Goal: Information Seeking & Learning: Learn about a topic

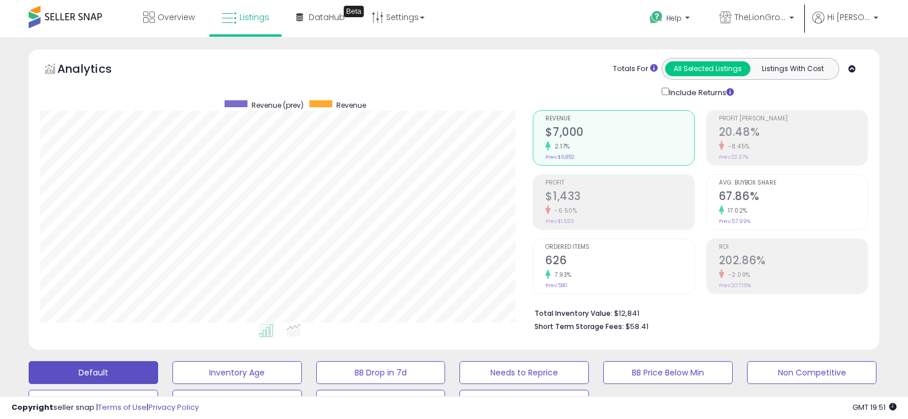
select select "**"
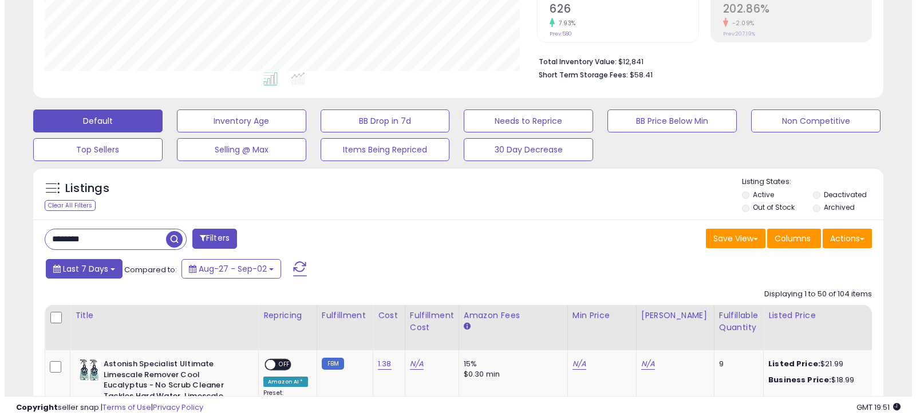
scroll to position [235, 493]
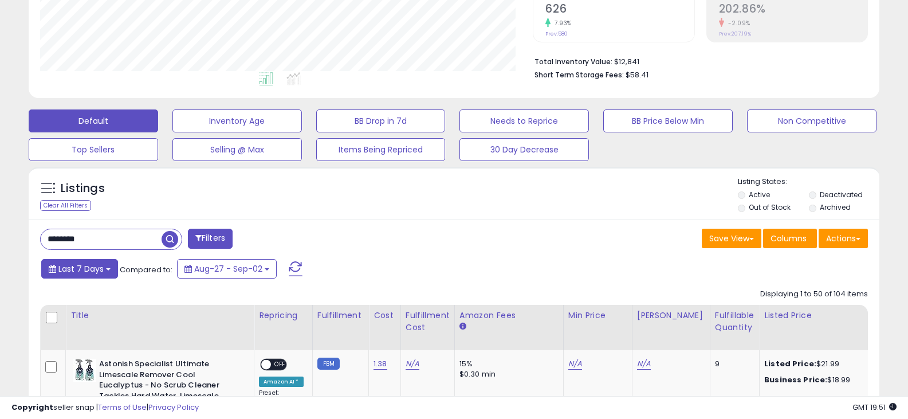
click at [113, 260] on button "Last 7 Days" at bounding box center [79, 268] width 77 height 19
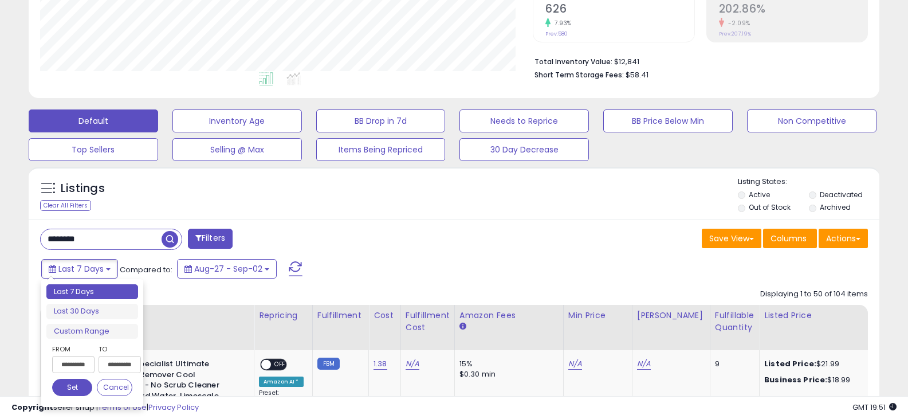
click at [82, 363] on input "**********" at bounding box center [73, 364] width 42 height 17
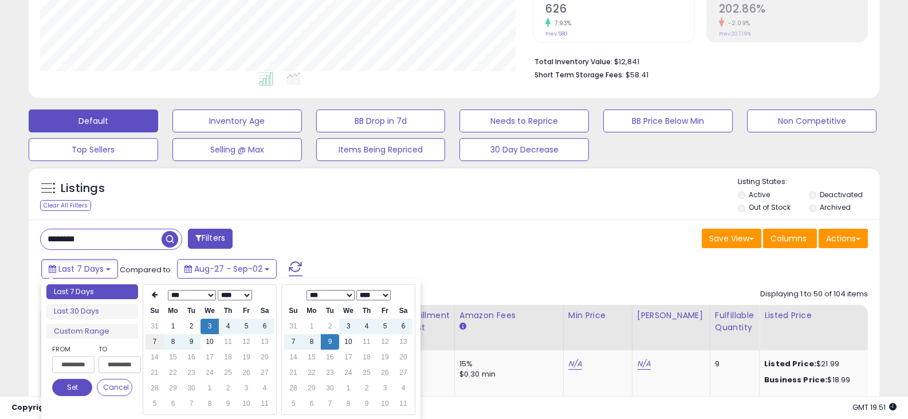
type input "**********"
click at [155, 340] on td "7" at bounding box center [154, 341] width 18 height 15
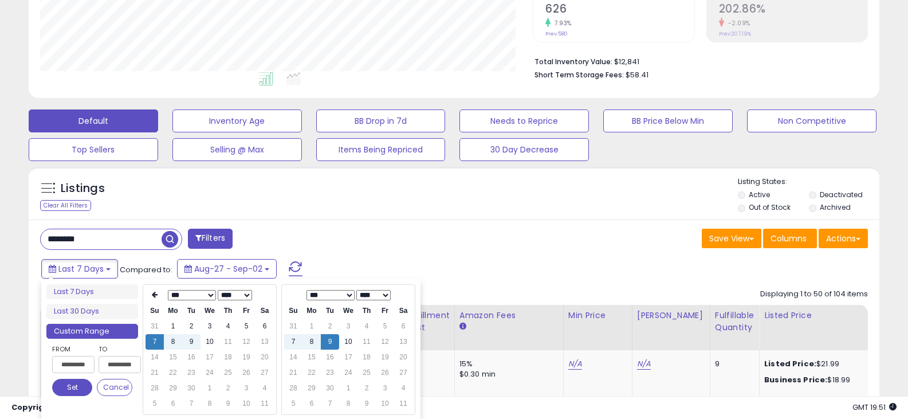
click at [121, 363] on input "**********" at bounding box center [120, 364] width 42 height 17
type input "**********"
click at [79, 385] on button "Set" at bounding box center [72, 387] width 40 height 17
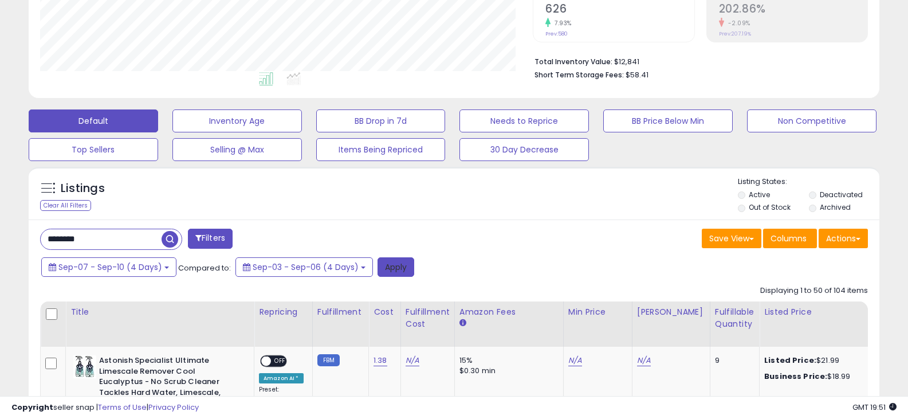
click at [386, 266] on button "Apply" at bounding box center [395, 266] width 37 height 19
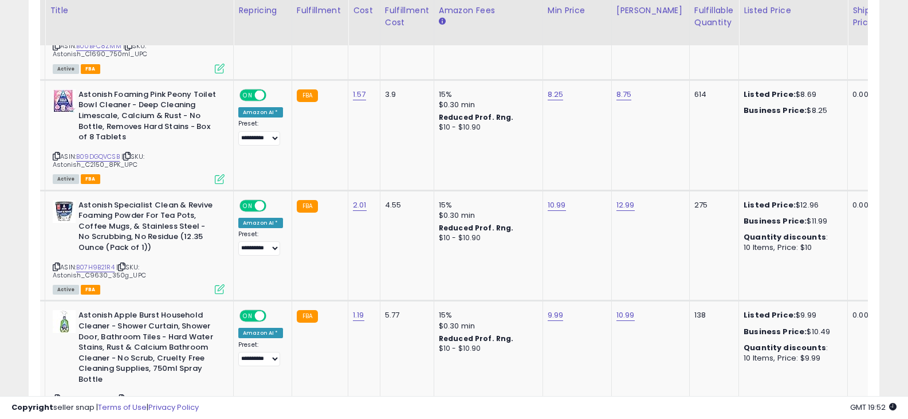
scroll to position [0, 0]
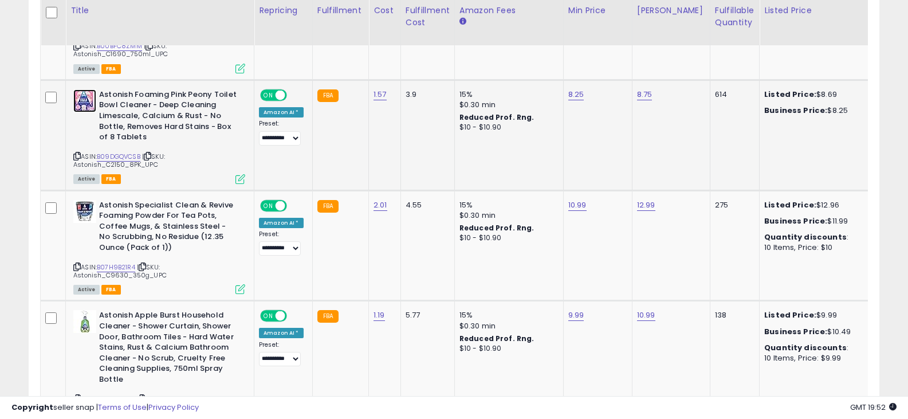
click at [86, 89] on img at bounding box center [84, 100] width 23 height 23
click at [89, 200] on img at bounding box center [84, 211] width 23 height 23
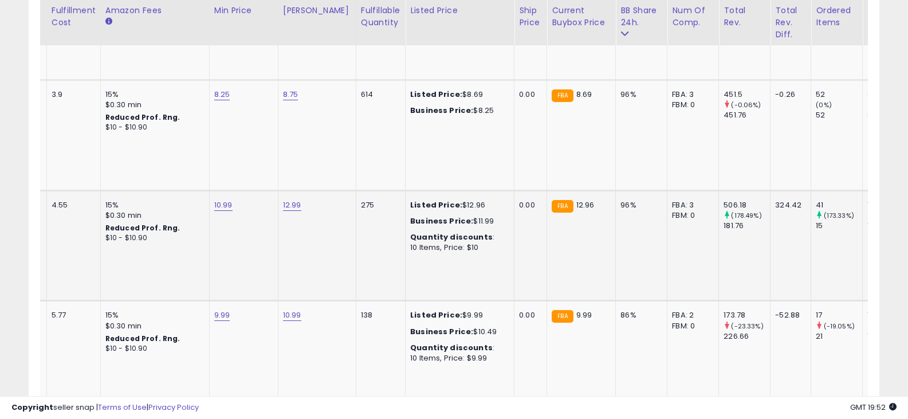
scroll to position [0, 381]
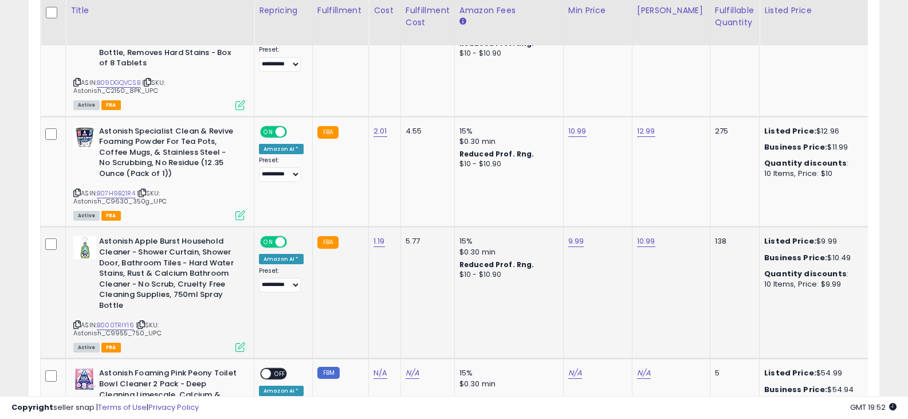
click at [99, 236] on b "Astonish Apple Burst Household Cleaner - Shower Curtain, Shower Door, Bathroom …" at bounding box center [168, 274] width 139 height 77
click at [88, 236] on img at bounding box center [84, 247] width 23 height 23
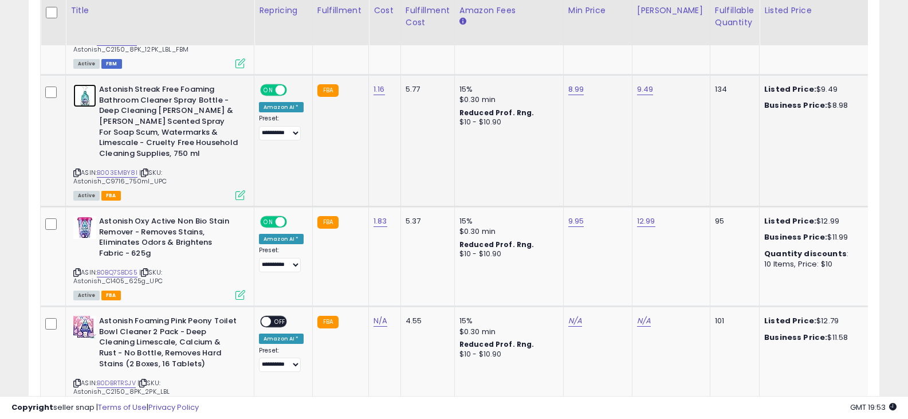
click at [86, 84] on img at bounding box center [84, 95] width 23 height 23
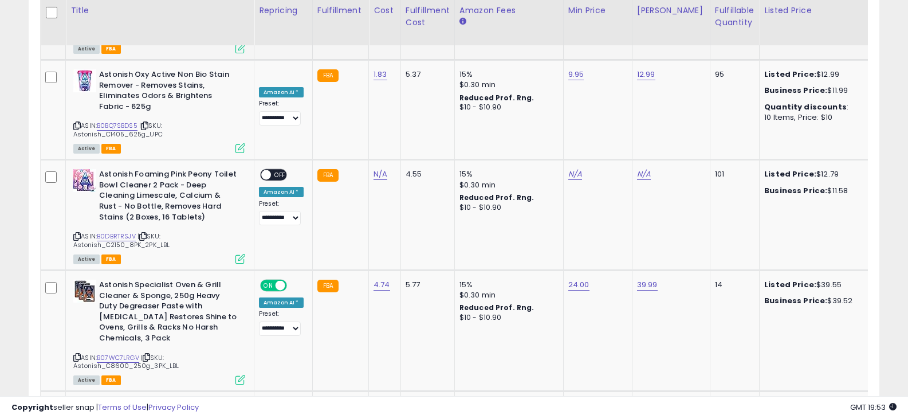
scroll to position [0, 3]
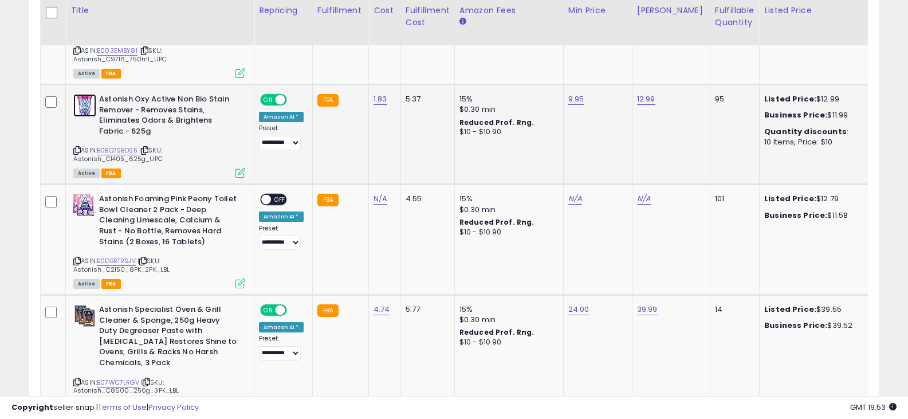
click at [84, 94] on img at bounding box center [84, 105] width 23 height 23
click at [83, 194] on img at bounding box center [84, 205] width 23 height 23
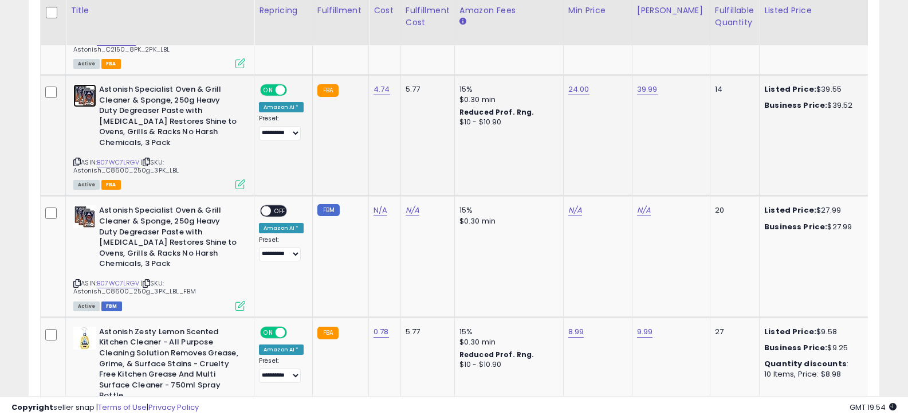
click at [79, 84] on img at bounding box center [84, 95] width 23 height 23
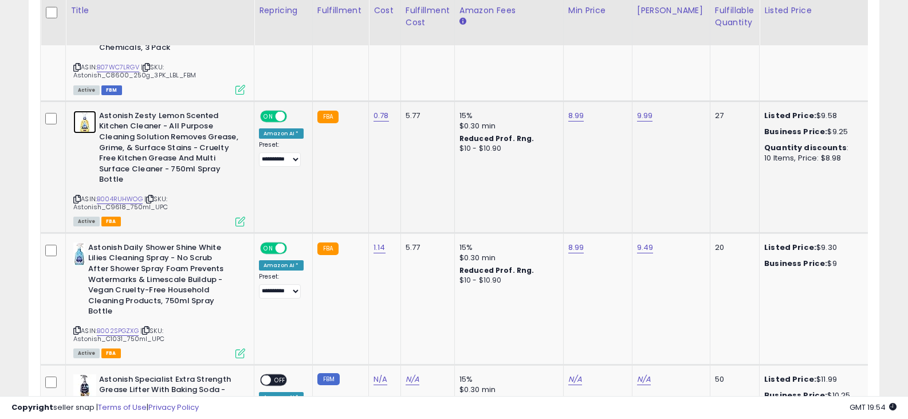
click at [84, 111] on img at bounding box center [84, 122] width 23 height 23
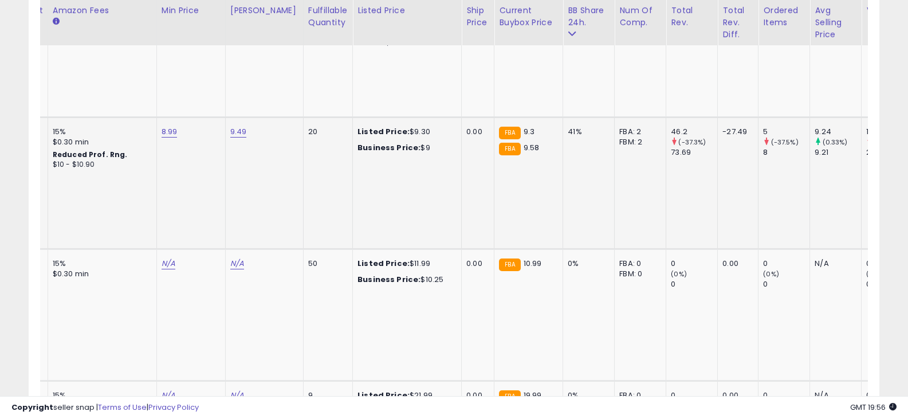
scroll to position [0, 150]
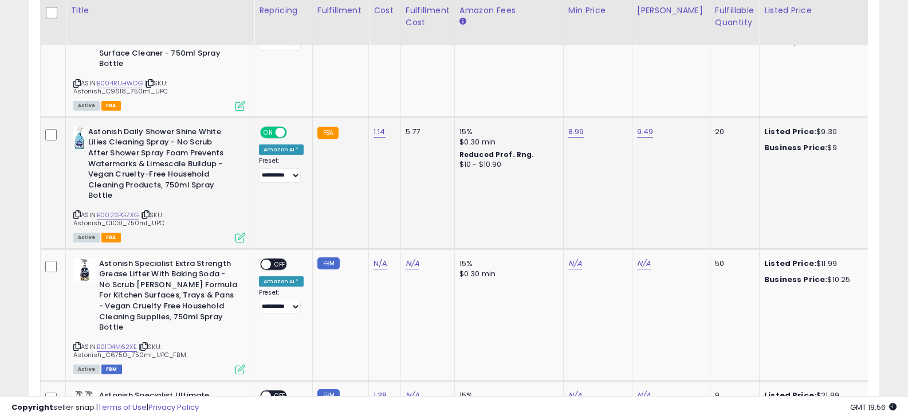
click at [97, 127] on b "Astonish Daily Shower Shine White Lilies Cleaning Spray - No Scrub After Shower…" at bounding box center [157, 165] width 139 height 77
click at [79, 127] on img at bounding box center [79, 138] width 12 height 23
click at [86, 258] on img at bounding box center [84, 269] width 23 height 23
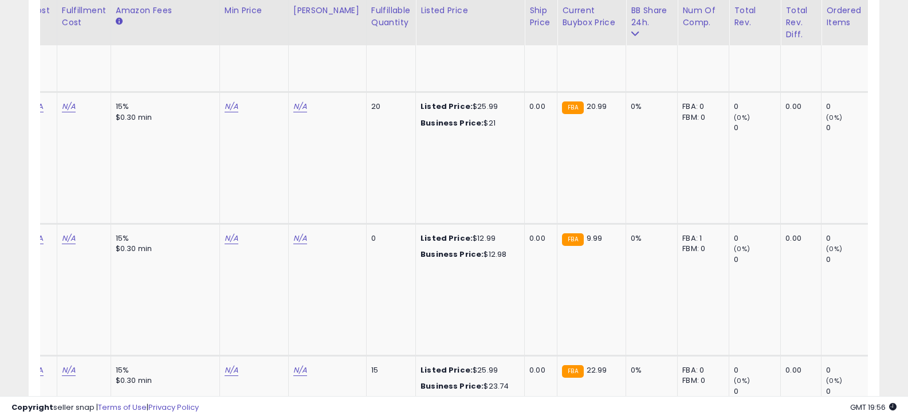
scroll to position [5609, 0]
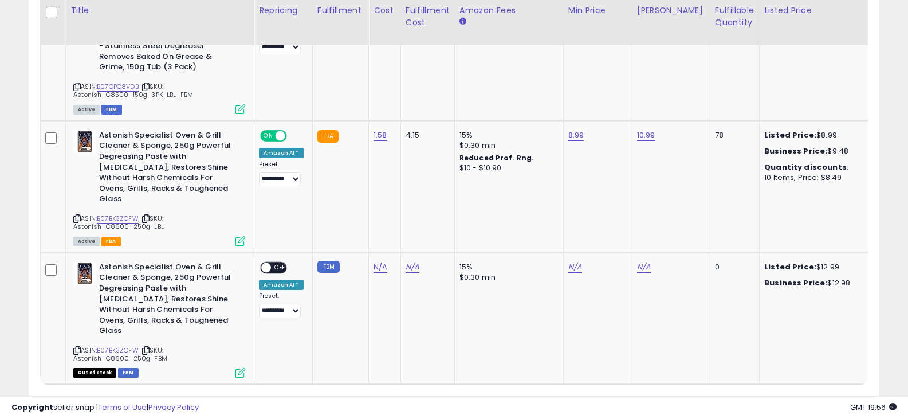
click at [796, 396] on link "2" at bounding box center [799, 405] width 19 height 19
